Goal: Task Accomplishment & Management: Use online tool/utility

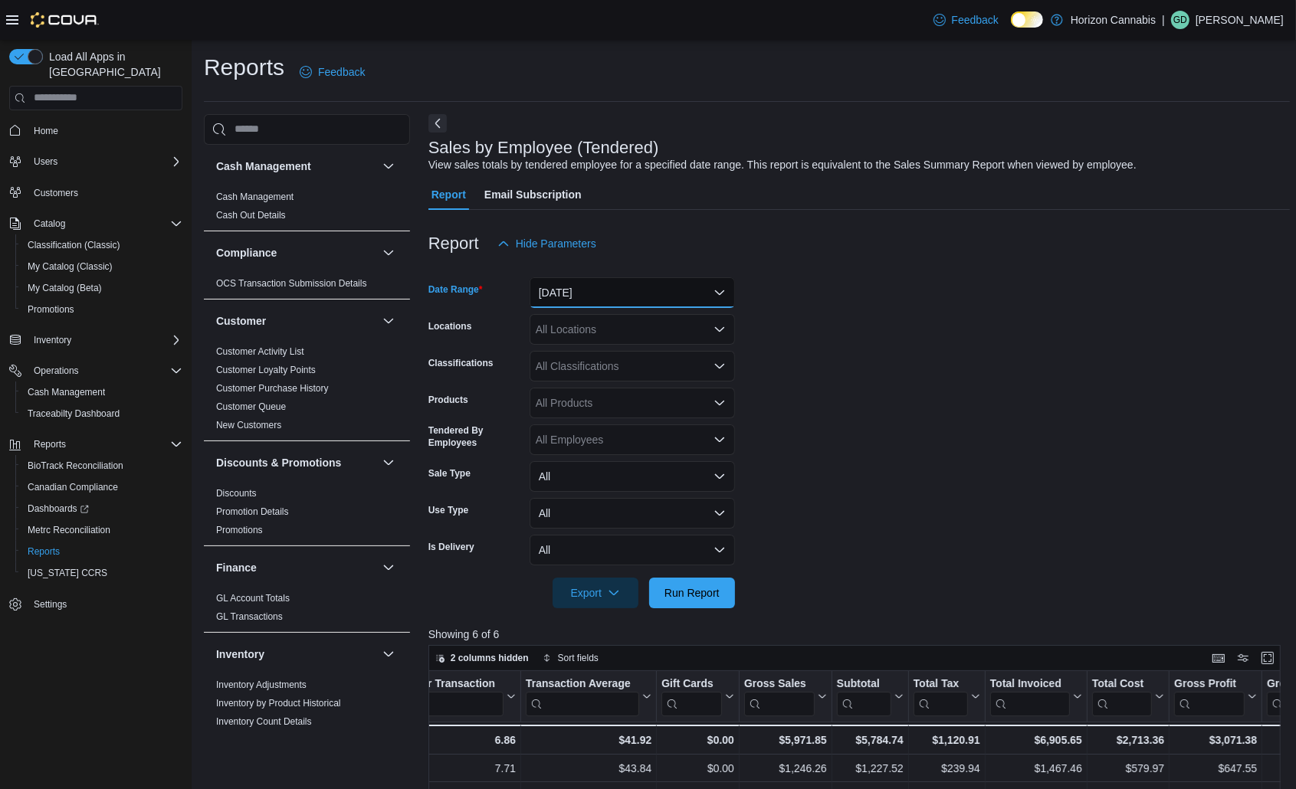
click at [588, 293] on button "[DATE]" at bounding box center [631, 292] width 205 height 31
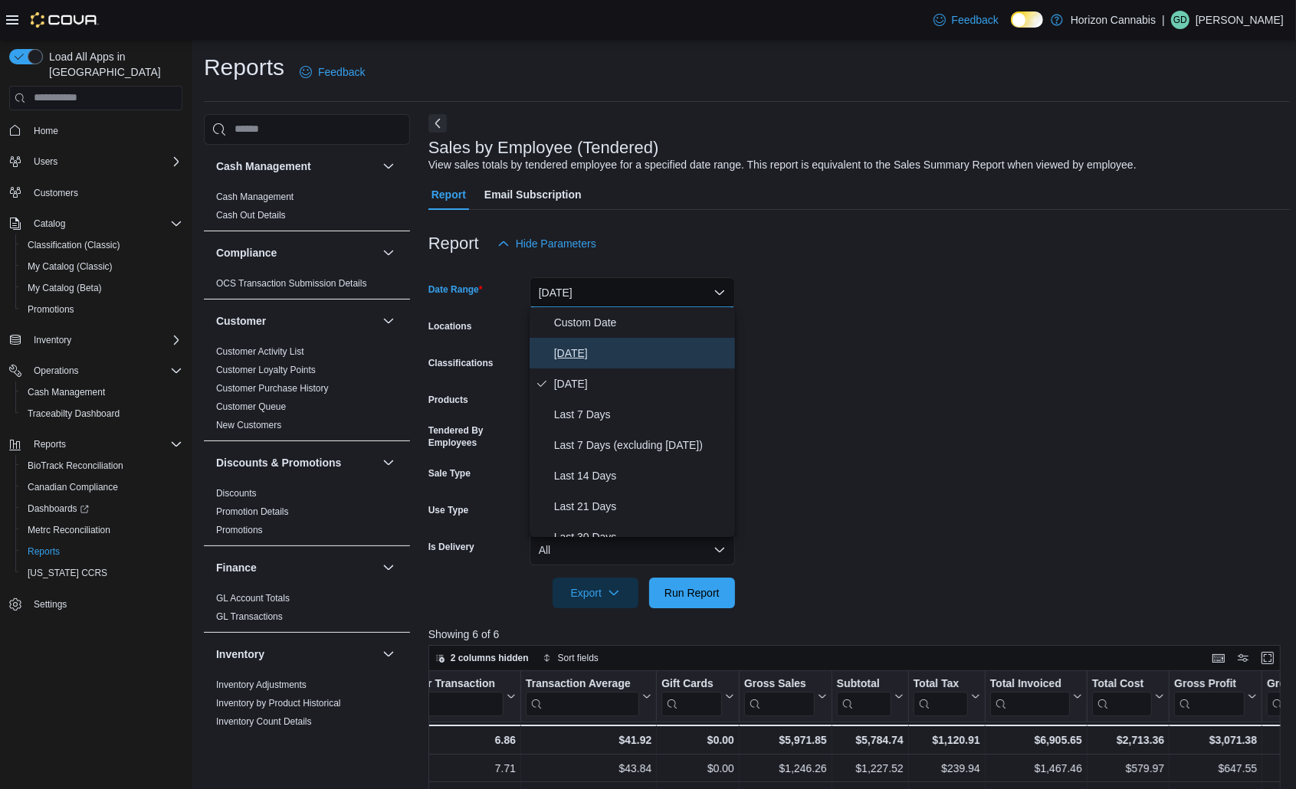
click at [590, 354] on span "[DATE]" at bounding box center [641, 353] width 175 height 18
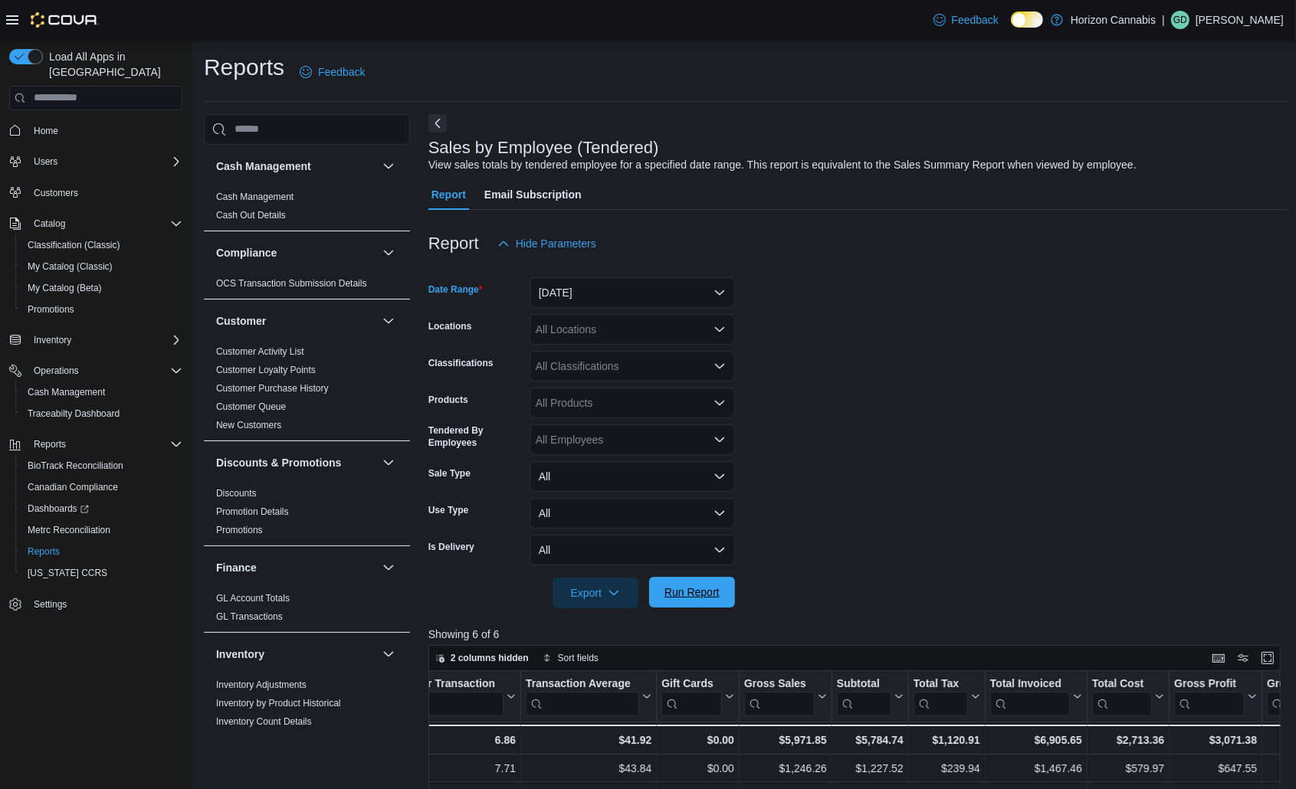
click at [693, 587] on span "Run Report" at bounding box center [691, 592] width 55 height 15
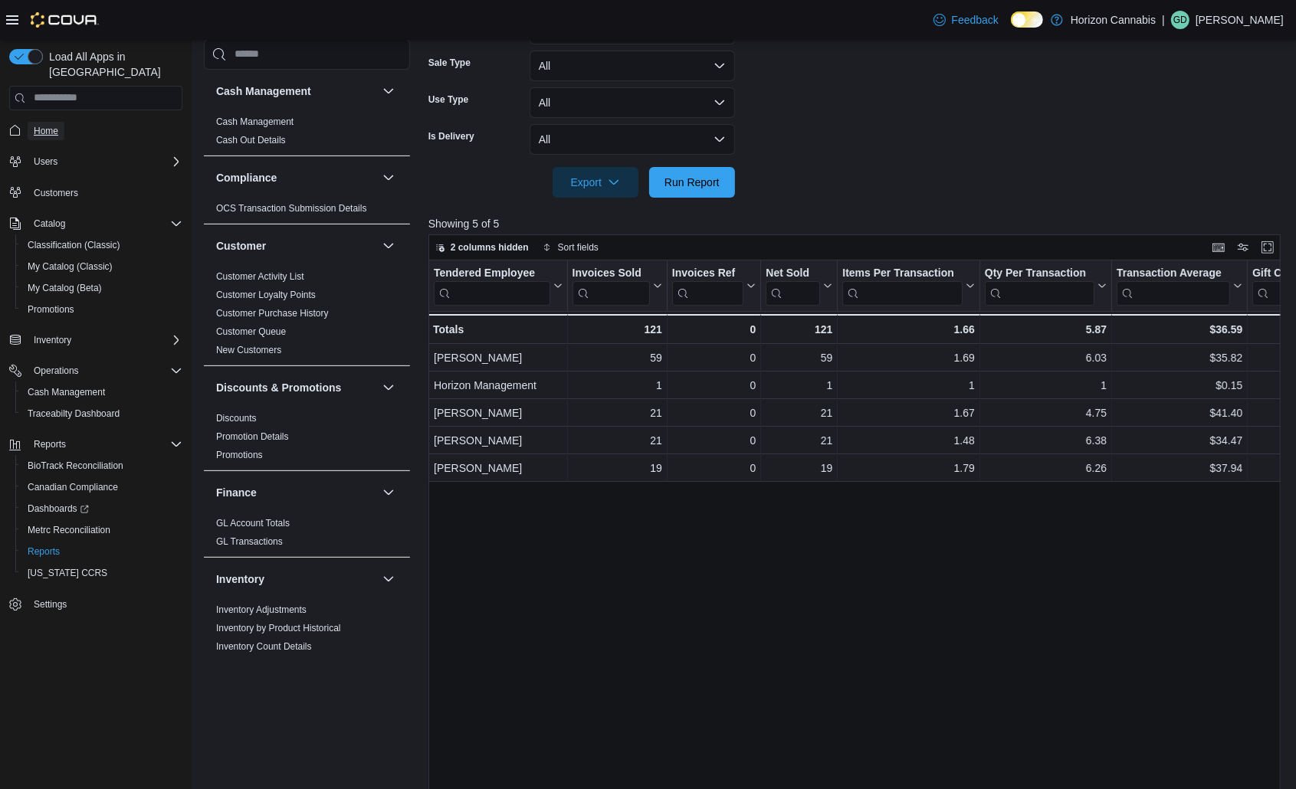
click at [32, 122] on link "Home" at bounding box center [46, 131] width 37 height 18
